Goal: Information Seeking & Learning: Check status

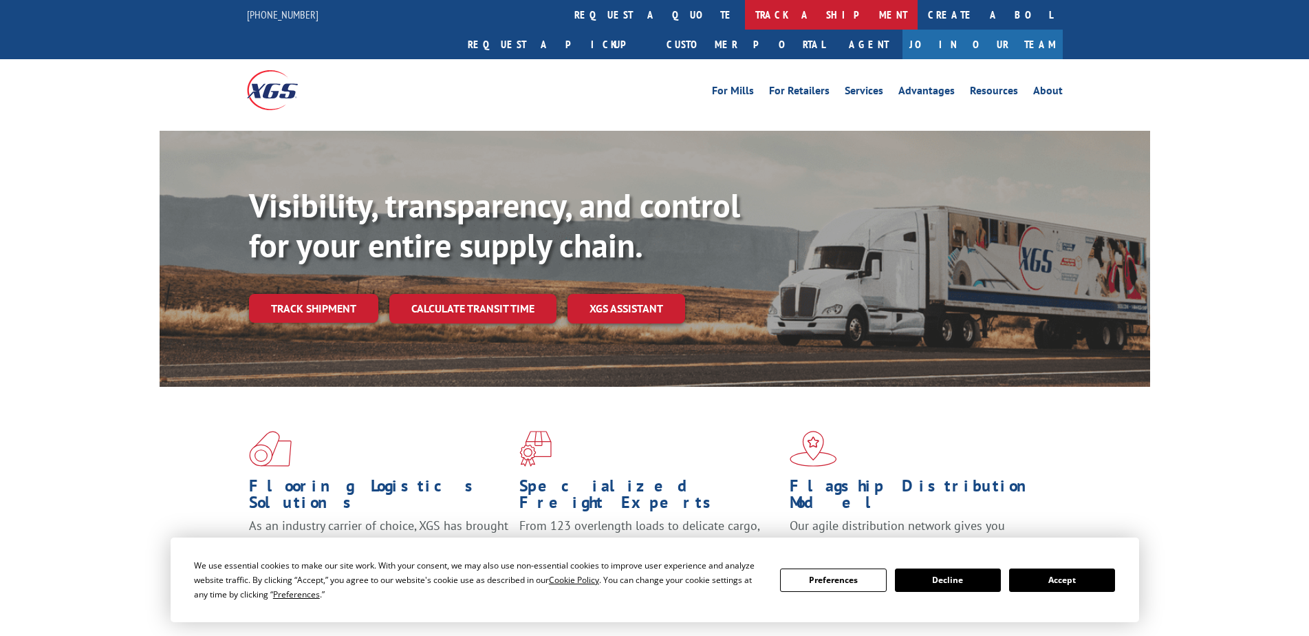
click at [745, 26] on link "track a shipment" at bounding box center [831, 15] width 173 height 30
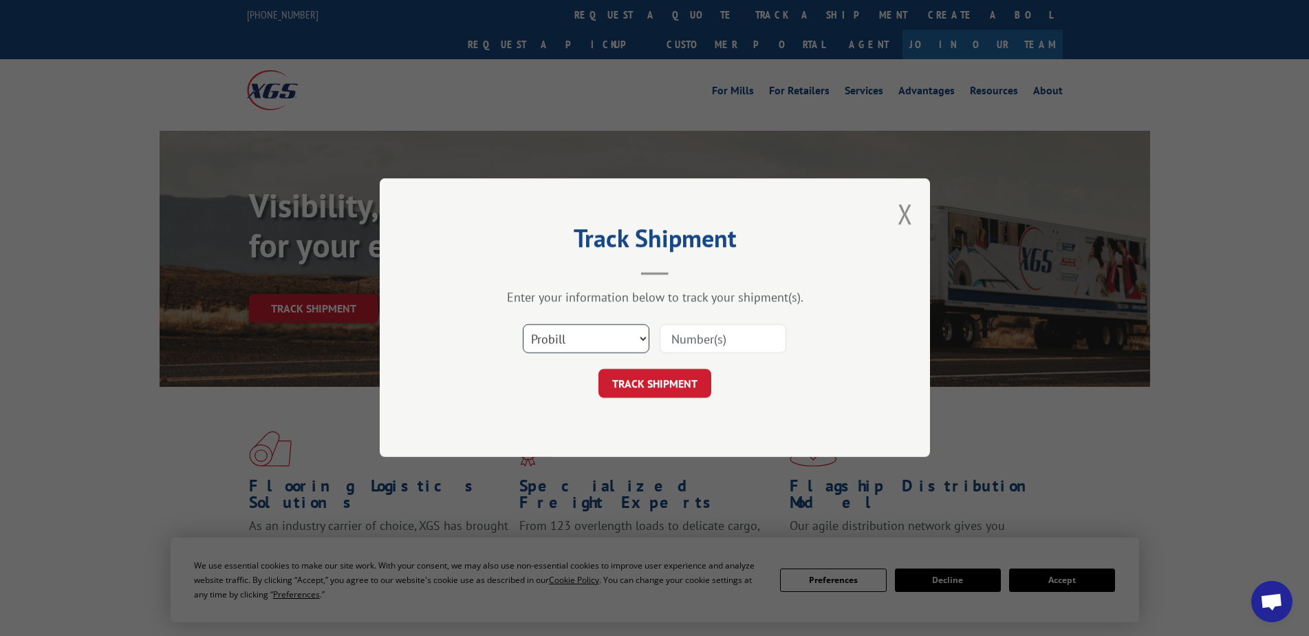
click at [636, 345] on select "Select category... Probill BOL PO" at bounding box center [586, 339] width 127 height 29
select select "bol"
click at [523, 325] on select "Select category... Probill BOL PO" at bounding box center [586, 339] width 127 height 29
click at [714, 340] on input at bounding box center [723, 339] width 127 height 29
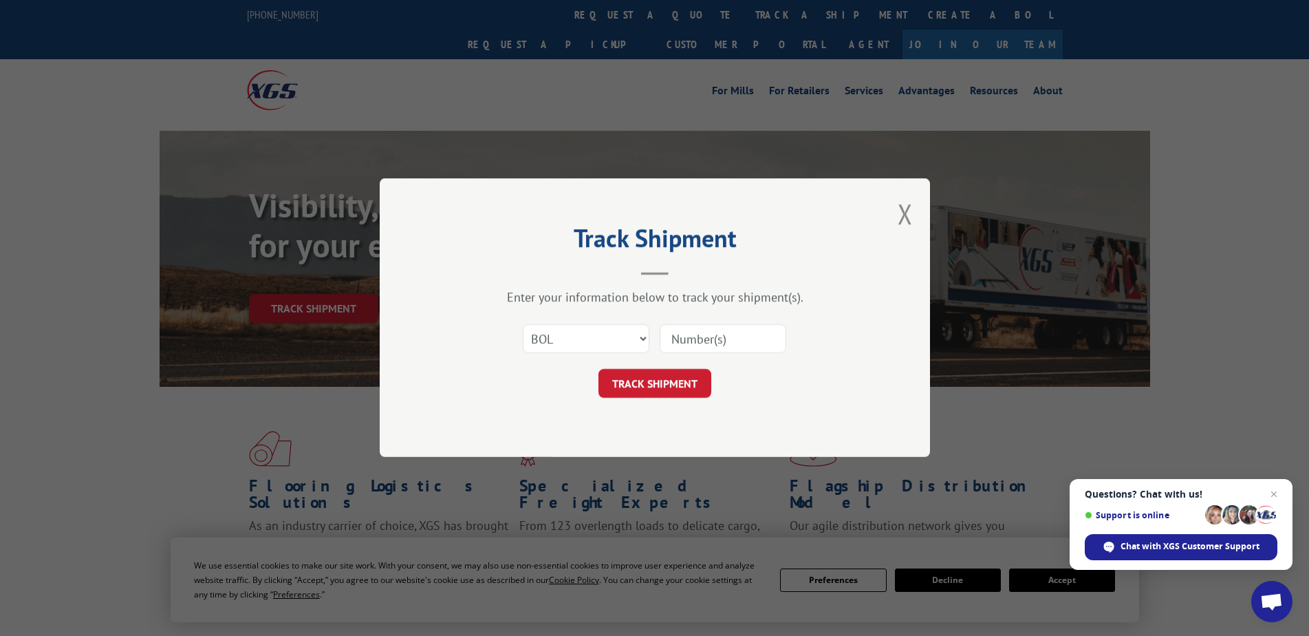
paste input "2853729"
type input "2853729"
click at [674, 388] on button "TRACK SHIPMENT" at bounding box center [655, 384] width 113 height 29
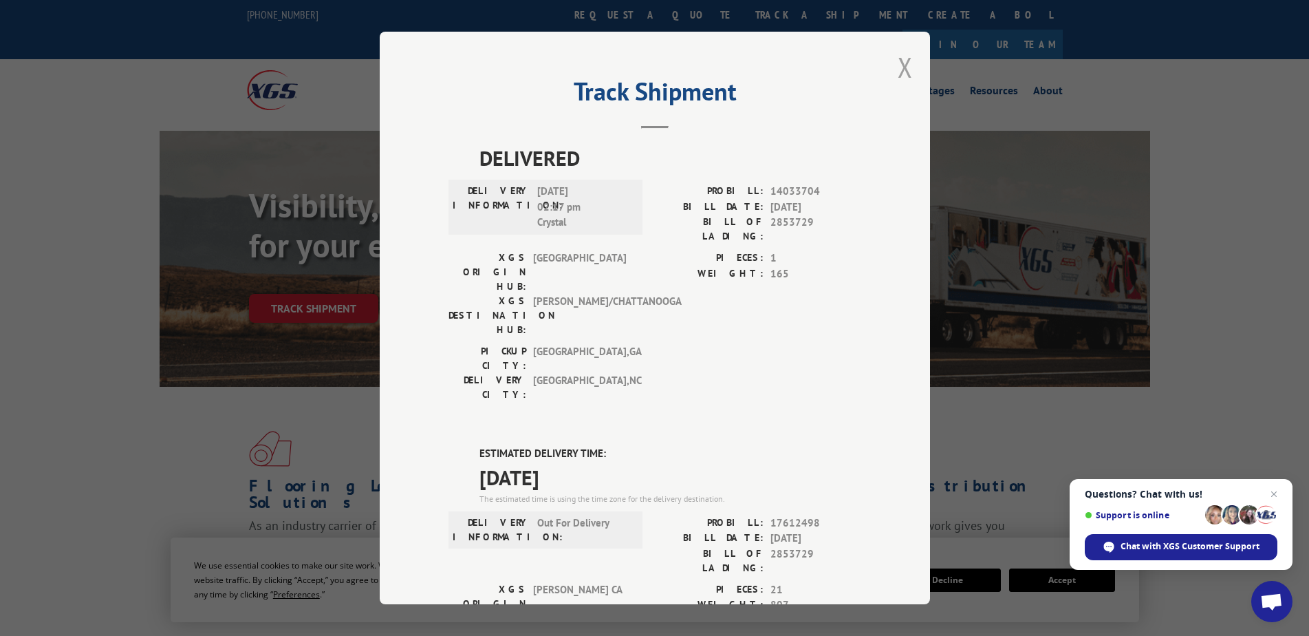
click at [906, 70] on button "Close modal" at bounding box center [905, 67] width 15 height 36
